Goal: Information Seeking & Learning: Learn about a topic

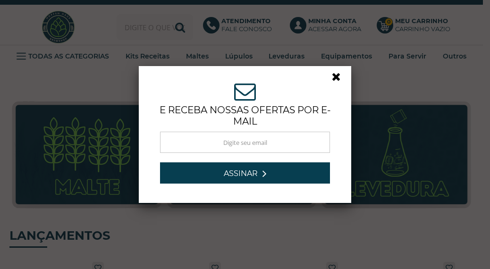
click at [333, 79] on link at bounding box center [340, 79] width 17 height 17
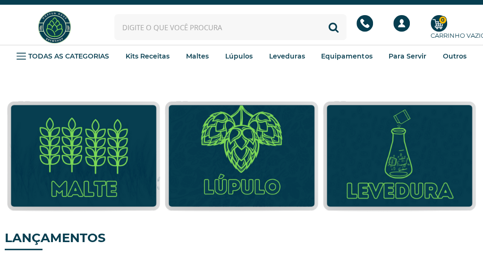
click at [141, 33] on input "text" at bounding box center [230, 27] width 232 height 26
type input "receitas"
click at [320, 14] on button "Buscar" at bounding box center [333, 27] width 26 height 26
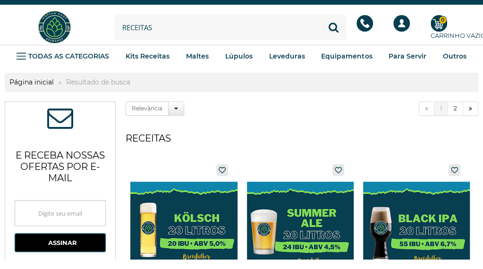
drag, startPoint x: 0, startPoint y: 0, endPoint x: 323, endPoint y: 156, distance: 358.5
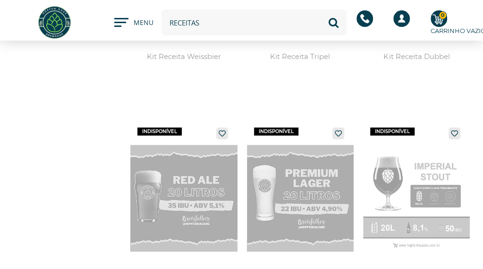
scroll to position [1724, 0]
